Goal: Transaction & Acquisition: Purchase product/service

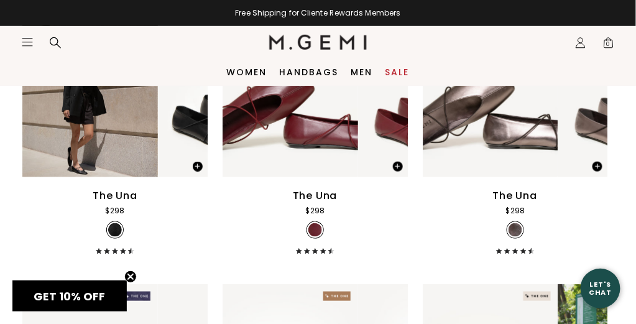
scroll to position [124, 0]
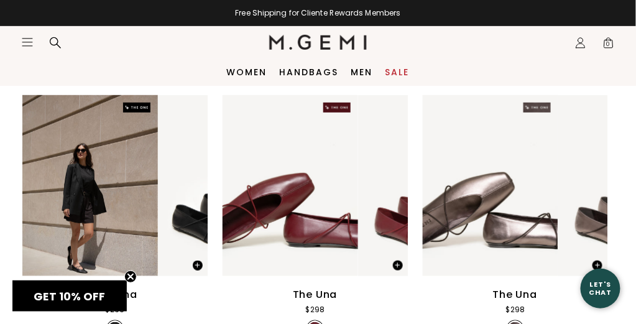
click at [180, 80] on div "Color" at bounding box center [157, 75] width 47 height 10
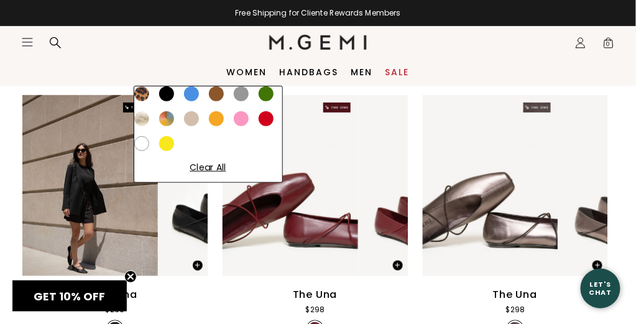
click at [174, 101] on div at bounding box center [166, 93] width 15 height 15
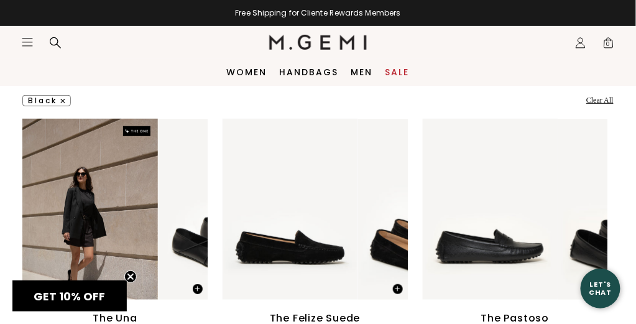
click at [114, 78] on img at bounding box center [111, 75] width 5 height 5
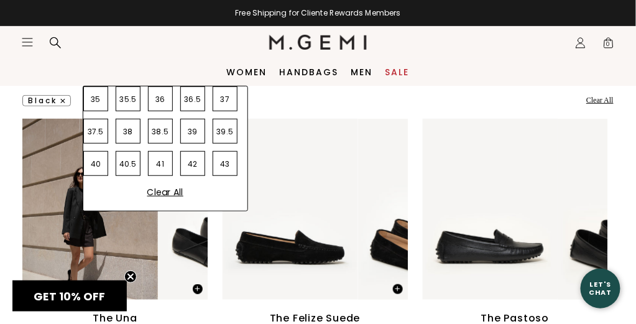
click at [161, 144] on div "38.5" at bounding box center [160, 131] width 25 height 25
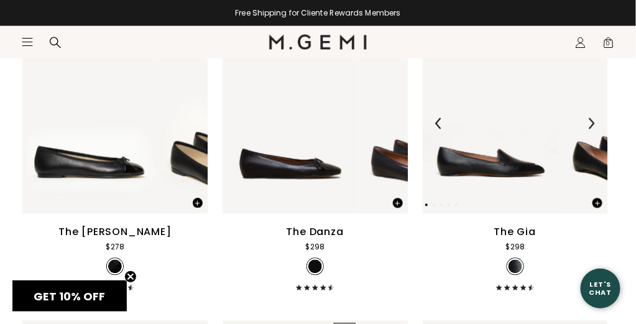
scroll to position [559, 0]
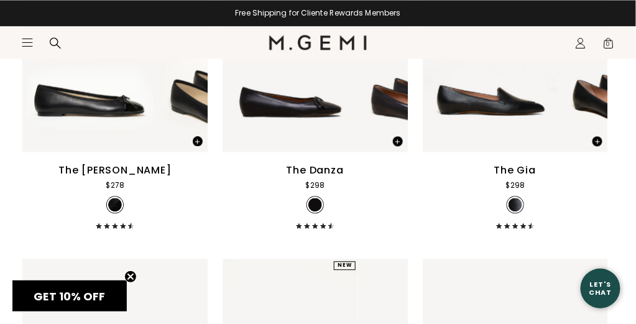
click at [494, 178] on div "The Gia" at bounding box center [515, 170] width 42 height 15
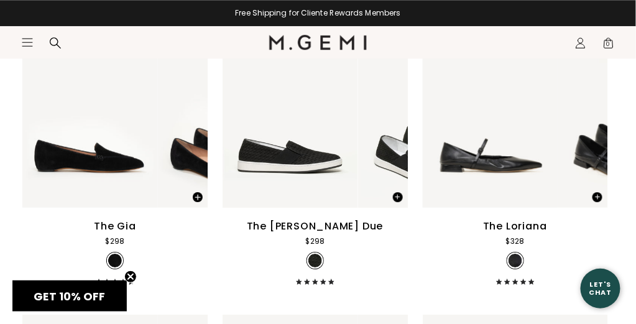
scroll to position [808, 0]
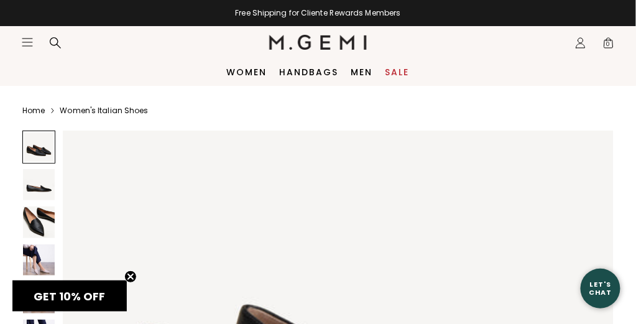
click at [49, 183] on img at bounding box center [39, 185] width 32 height 32
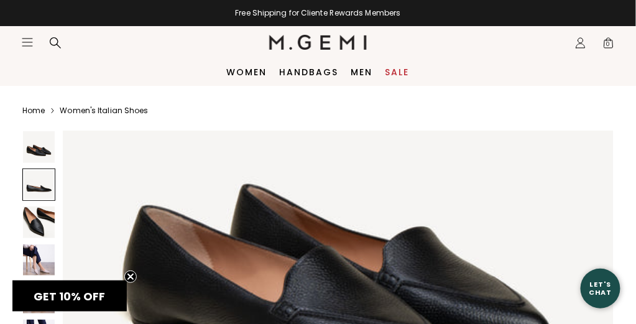
scroll to position [270, 0]
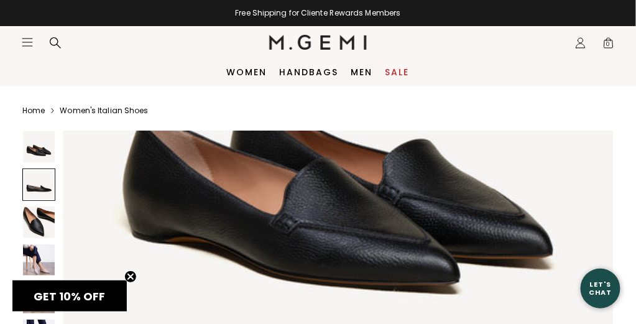
click at [31, 221] on img at bounding box center [39, 222] width 32 height 32
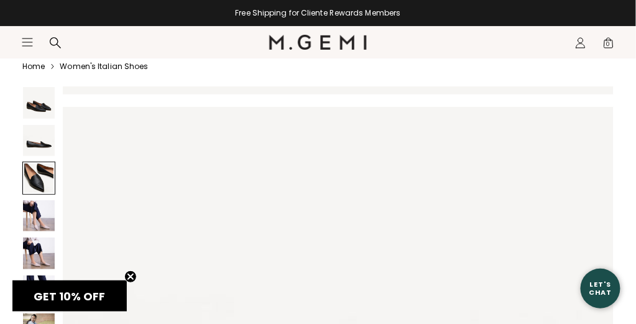
scroll to position [62, 0]
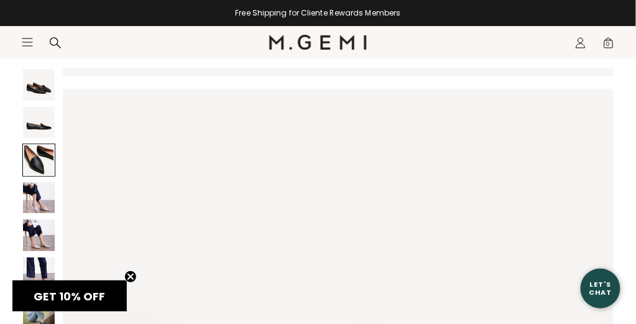
click at [42, 201] on img at bounding box center [39, 198] width 32 height 32
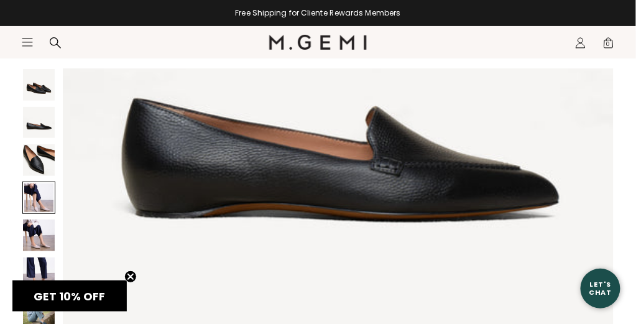
scroll to position [814, 0]
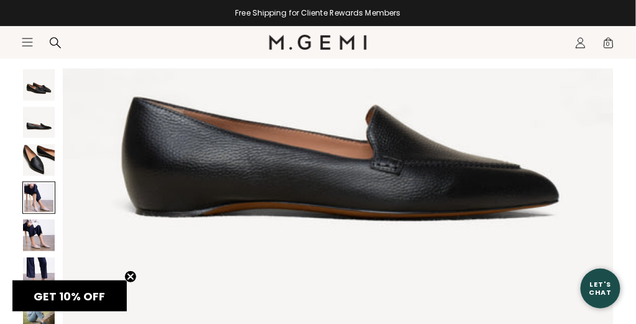
click at [42, 201] on div at bounding box center [38, 197] width 33 height 33
click at [39, 240] on img at bounding box center [39, 235] width 32 height 32
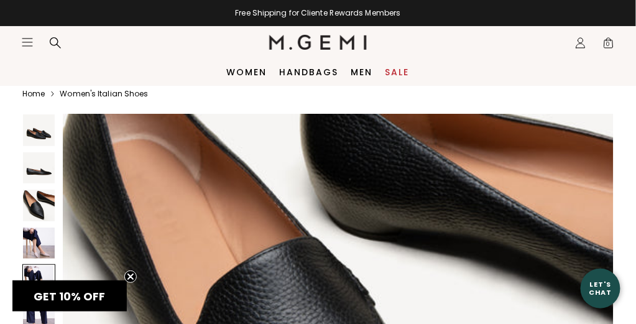
scroll to position [0, 0]
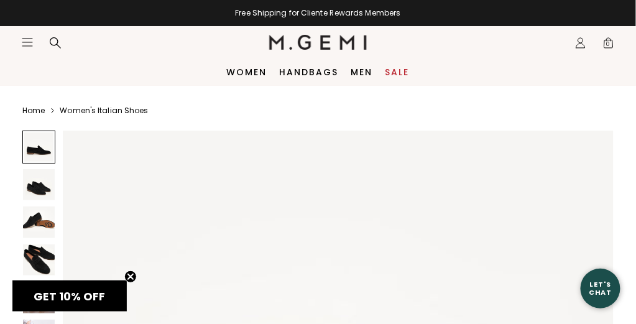
scroll to position [62, 0]
click at [51, 180] on img at bounding box center [39, 185] width 32 height 32
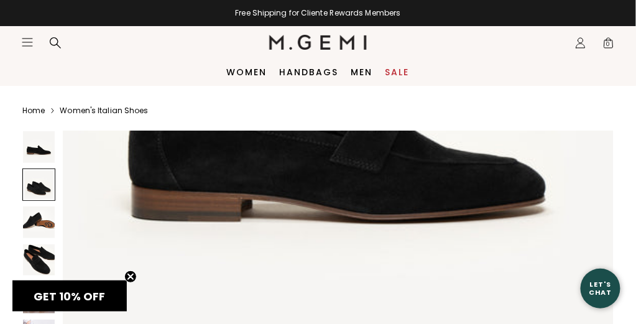
scroll to position [333, 0]
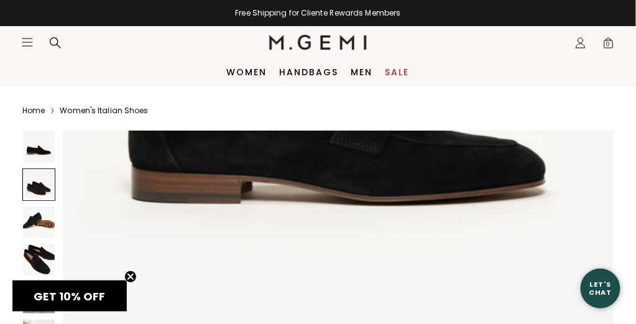
click at [51, 218] on img at bounding box center [39, 222] width 32 height 32
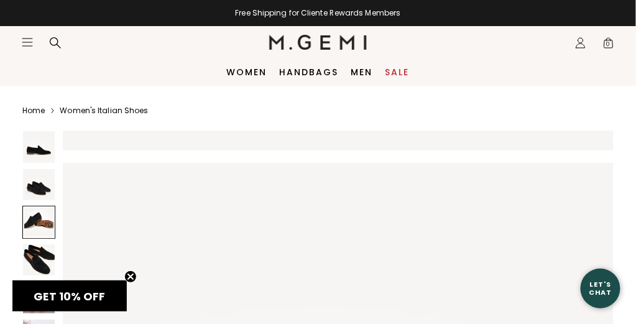
scroll to position [543, 0]
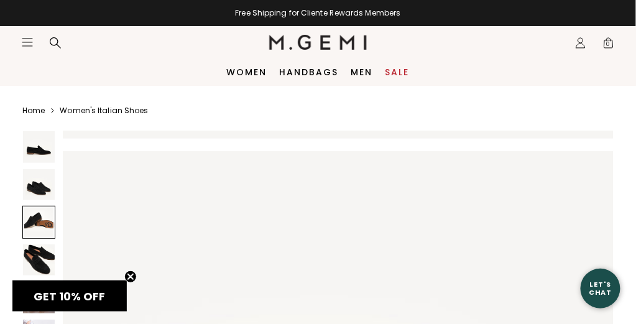
click at [40, 254] on img at bounding box center [39, 260] width 32 height 32
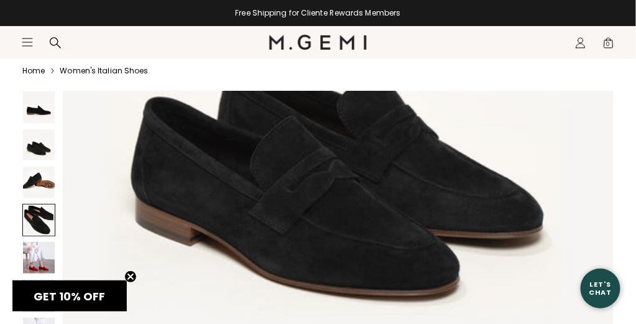
scroll to position [62, 0]
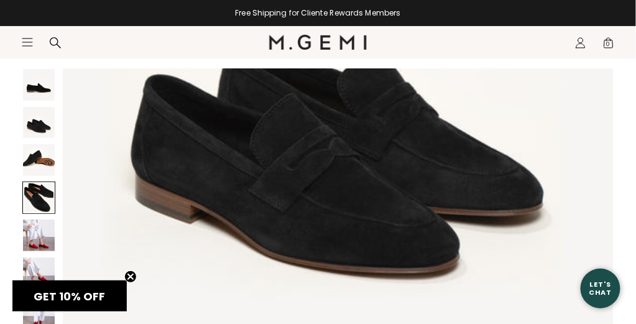
click at [30, 235] on img at bounding box center [39, 235] width 32 height 32
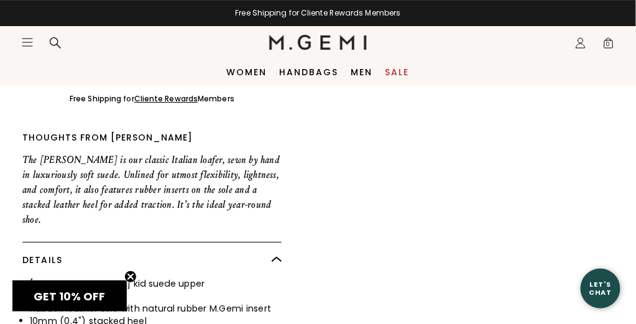
scroll to position [932, 0]
